Goal: Information Seeking & Learning: Learn about a topic

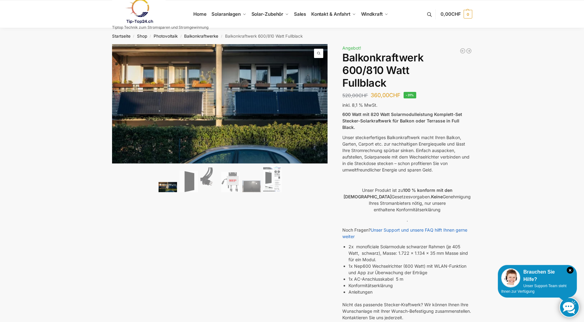
click at [474, 144] on div "🔍 Previous Next Beschreibung Zusätzliche Informationen 520,00 CHF Ursprüngliche…" at bounding box center [292, 245] width 386 height 403
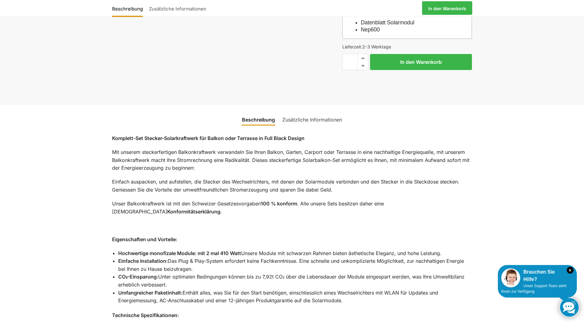
scroll to position [339, 0]
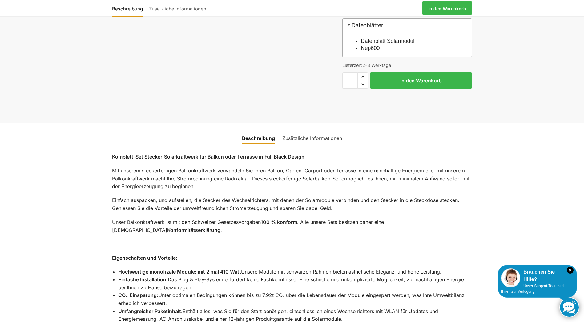
click at [306, 131] on link "Zusätzliche Informationen" at bounding box center [312, 138] width 67 height 15
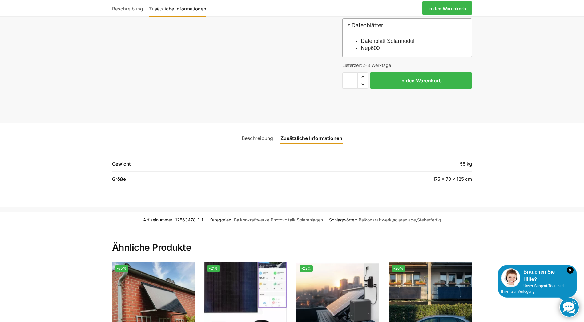
click at [266, 131] on link "Beschreibung" at bounding box center [257, 138] width 39 height 15
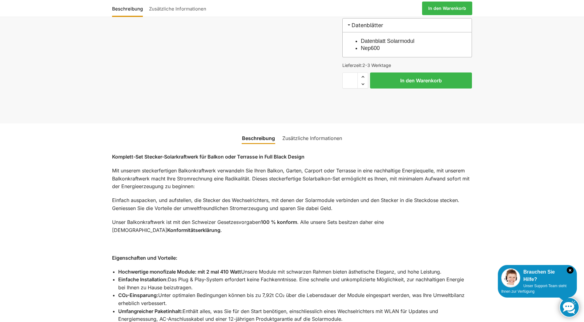
click at [294, 131] on link "Zusätzliche Informationen" at bounding box center [312, 138] width 67 height 15
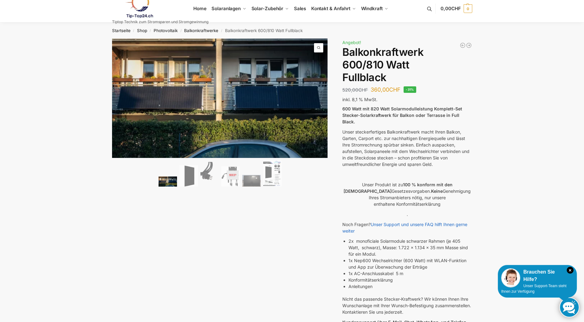
scroll to position [0, 0]
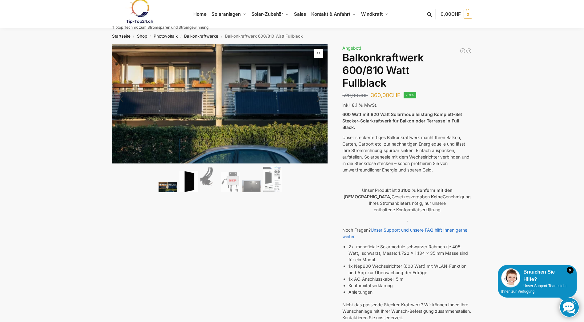
click at [194, 178] on img at bounding box center [189, 181] width 18 height 21
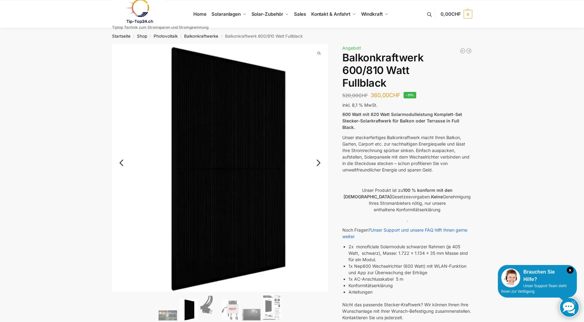
click at [321, 163] on link "Next" at bounding box center [317, 166] width 21 height 6
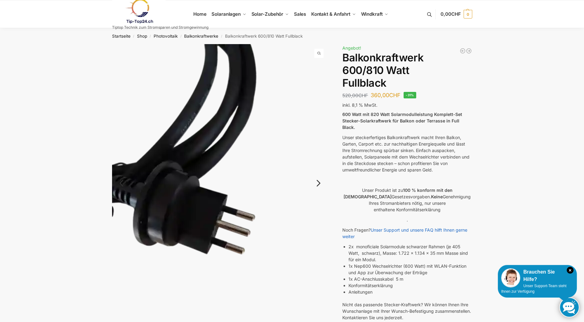
click at [321, 162] on img at bounding box center [220, 188] width 216 height 288
click at [317, 185] on link "Next" at bounding box center [317, 186] width 21 height 6
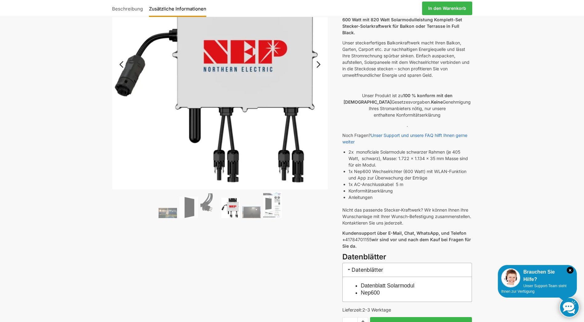
scroll to position [62, 0]
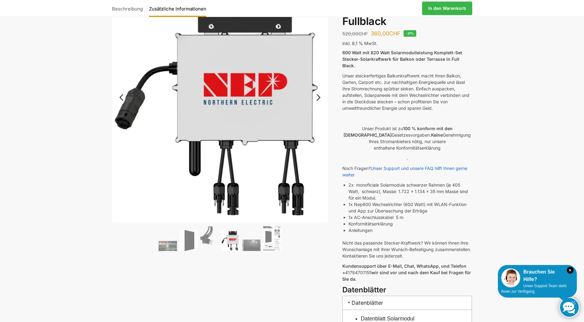
click at [256, 238] on ol at bounding box center [220, 239] width 216 height 28
click at [271, 236] on img at bounding box center [272, 238] width 18 height 26
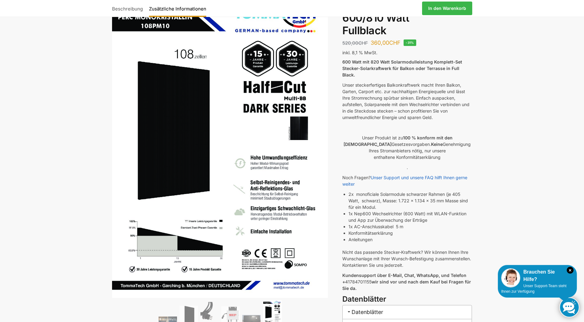
scroll to position [0, 0]
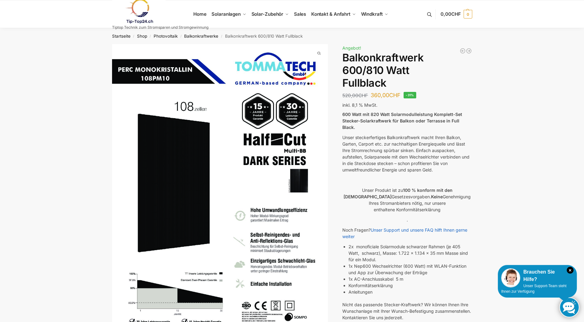
click at [136, 4] on img at bounding box center [139, 11] width 54 height 25
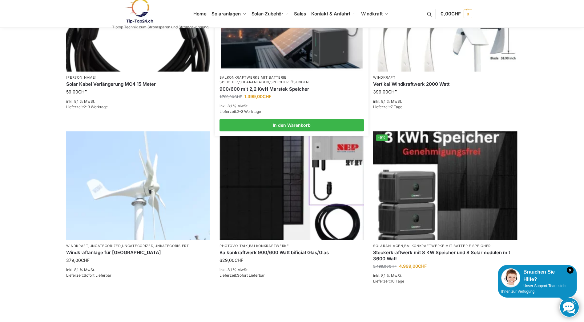
scroll to position [216, 0]
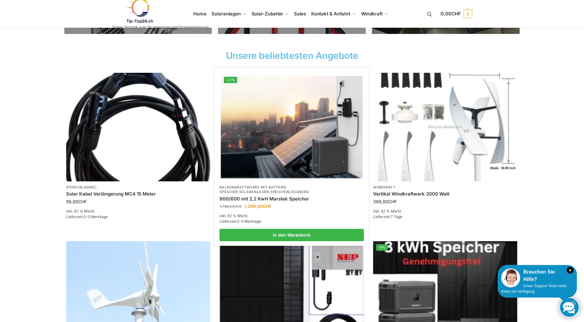
click at [282, 110] on img at bounding box center [292, 127] width 142 height 106
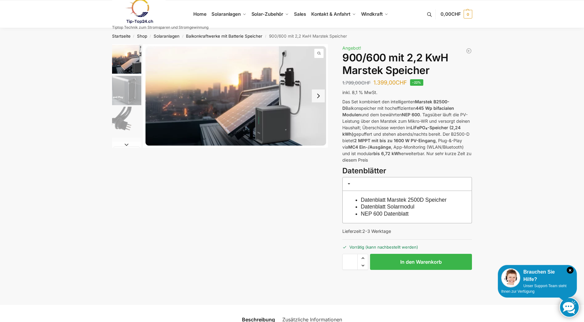
click at [316, 98] on button "Next slide" at bounding box center [318, 95] width 13 height 13
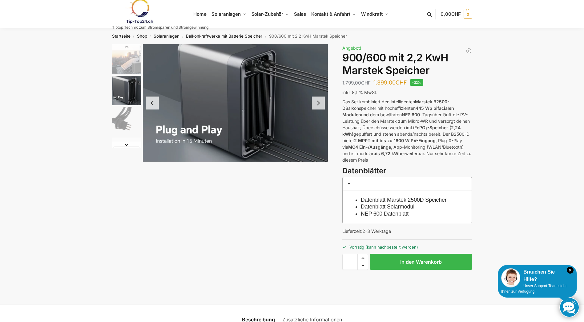
click at [320, 101] on button "Next slide" at bounding box center [318, 102] width 13 height 13
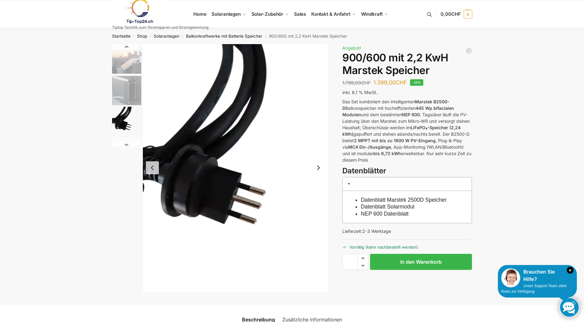
click at [354, 113] on strong "445 Wp bifacialen Modulen" at bounding box center [399, 111] width 112 height 12
click at [319, 169] on button "Next slide" at bounding box center [318, 167] width 13 height 13
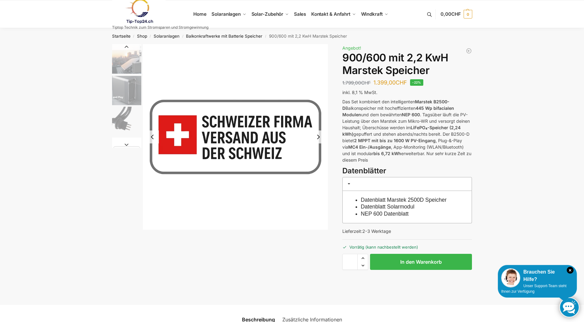
click at [317, 136] on button "Next slide" at bounding box center [318, 136] width 13 height 13
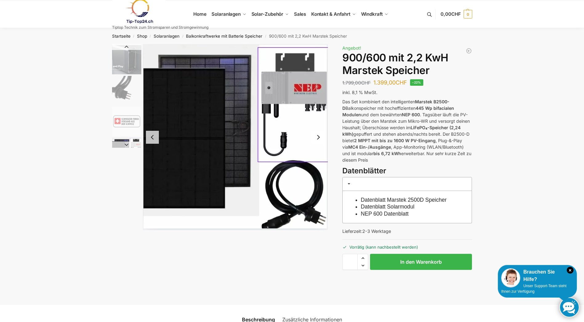
click at [319, 135] on button "Next slide" at bounding box center [318, 137] width 13 height 13
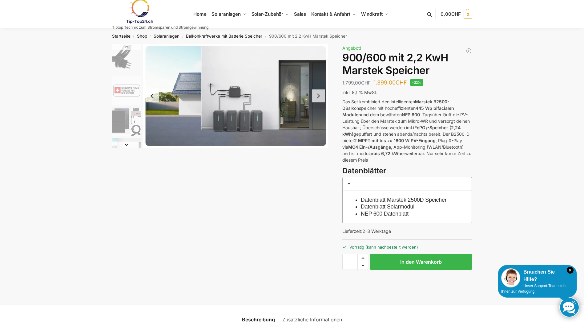
click at [321, 96] on button "Next slide" at bounding box center [318, 95] width 13 height 13
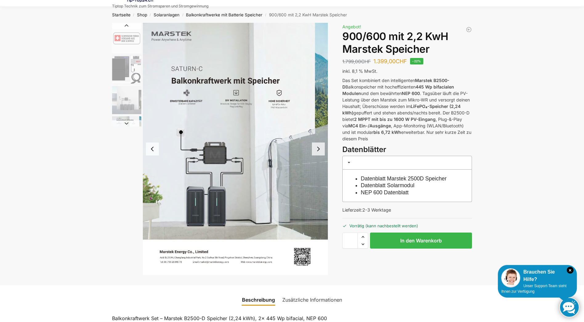
scroll to position [31, 0]
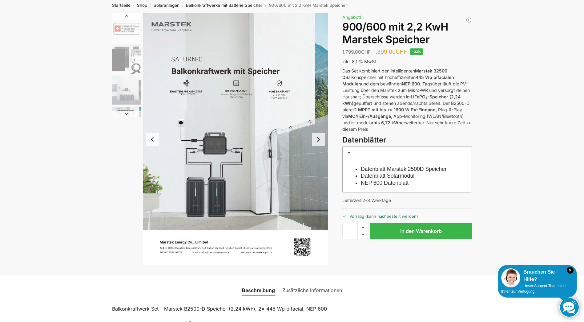
click at [318, 140] on button "Next slide" at bounding box center [318, 139] width 13 height 13
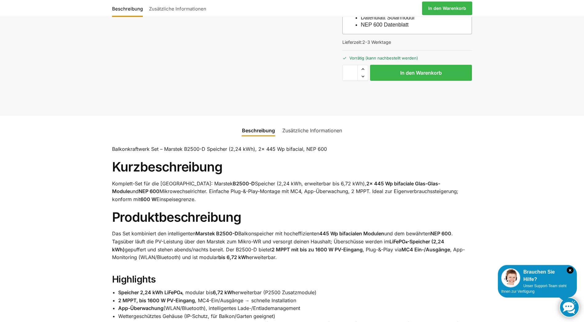
scroll to position [0, 0]
